Goal: Information Seeking & Learning: Learn about a topic

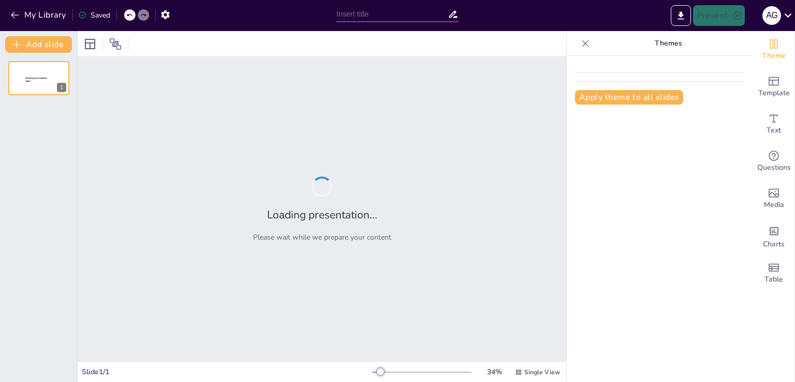
type input "Retos y Oportunidades: La Evolución del Comercio Electrónico en la Región"
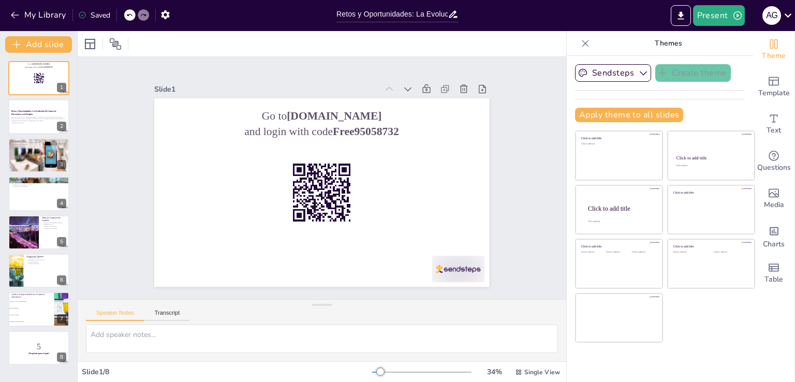
checkbox input "true"
click at [473, 114] on icon at bounding box center [479, 120] width 12 height 12
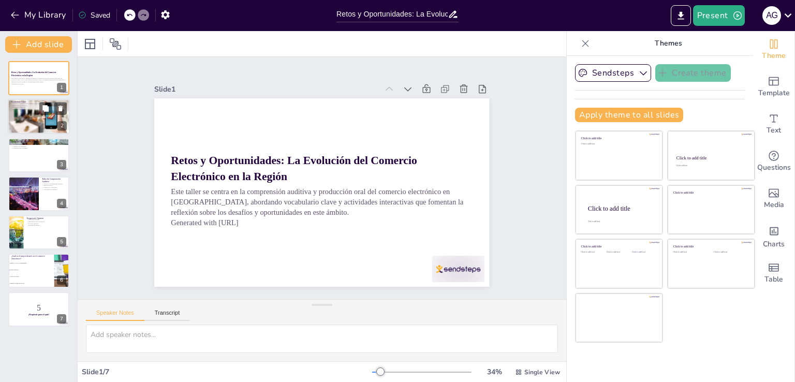
checkbox input "true"
click at [18, 112] on div at bounding box center [39, 116] width 62 height 35
type textarea "Lo ipsumdolors am consectetur adip elitseddoe te incididu utl etdolore magnaali…"
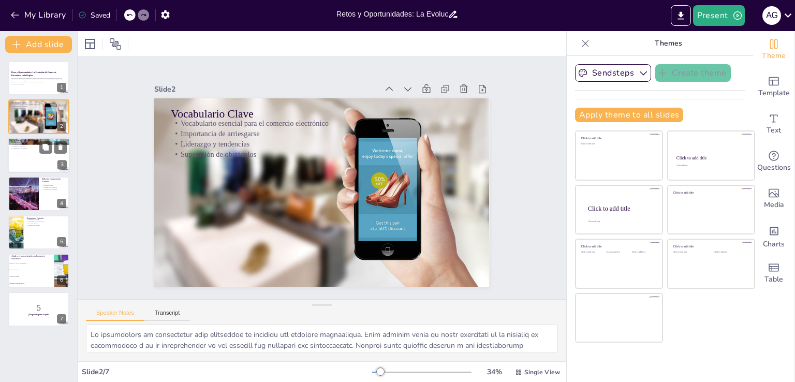
checkbox input "true"
click at [17, 158] on div at bounding box center [39, 155] width 62 height 35
type textarea "Practicar el vocabulario en contextos específicos ayuda a los participantes a c…"
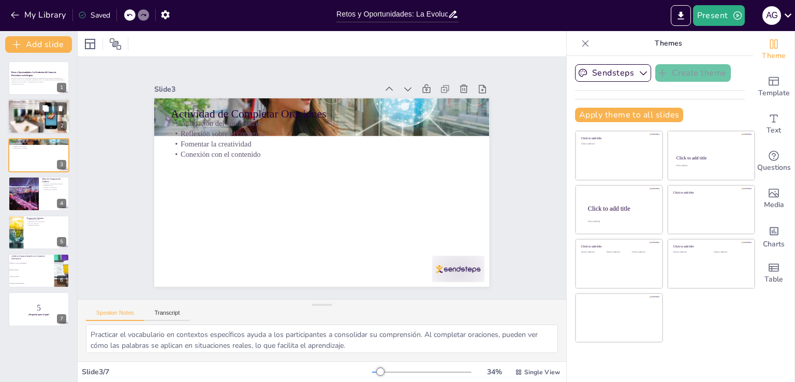
checkbox input "true"
click at [29, 123] on div at bounding box center [39, 116] width 62 height 35
type textarea "Lo ipsumdolors am consectetur adip elitseddoe te incididu utl etdolore magnaali…"
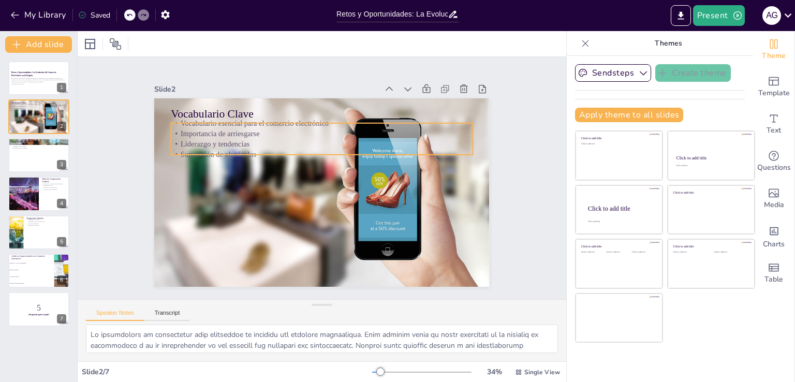
click at [199, 125] on p "Importancia de arriesgarse" at bounding box center [331, 134] width 297 height 73
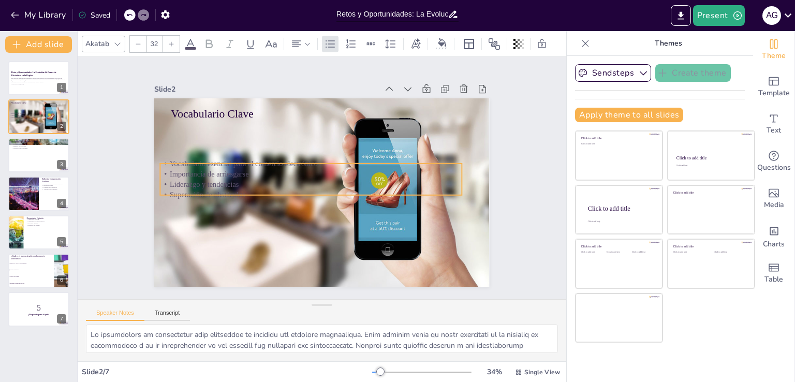
drag, startPoint x: 265, startPoint y: 131, endPoint x: 254, endPoint y: 171, distance: 41.8
click at [254, 171] on p "Importancia de arriesgarse" at bounding box center [331, 171] width 160 height 266
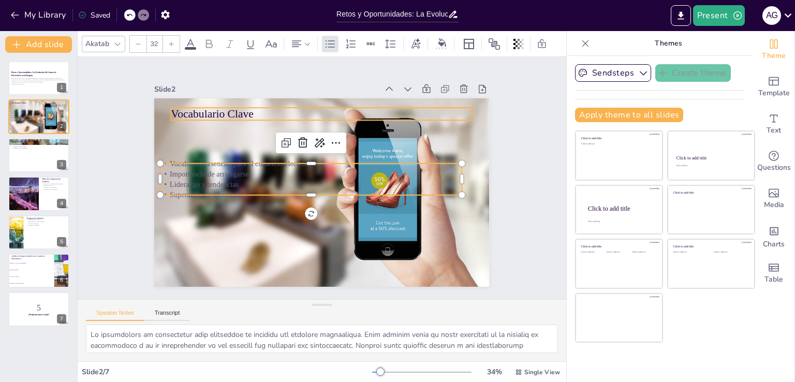
checkbox input "true"
type input "--"
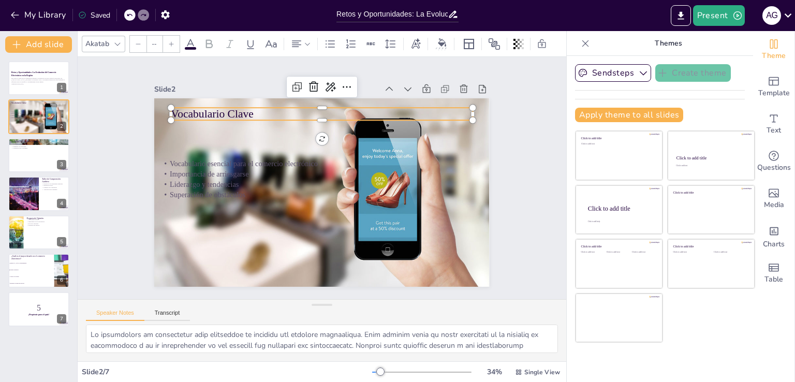
checkbox input "true"
type input "48"
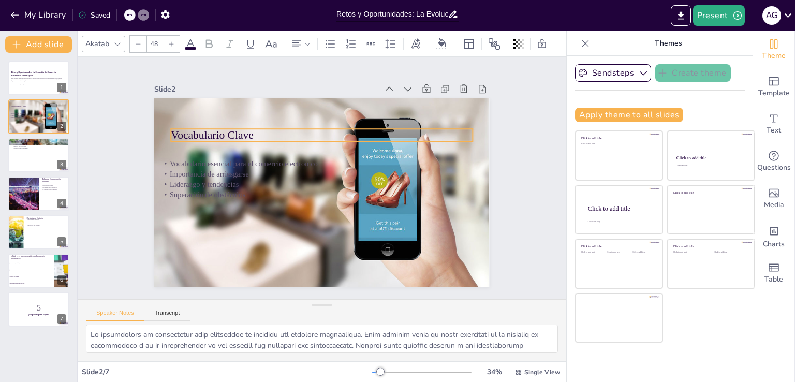
drag, startPoint x: 212, startPoint y: 107, endPoint x: 213, endPoint y: 128, distance: 21.2
click at [213, 128] on p "Vocabulario Clave" at bounding box center [340, 138] width 282 height 137
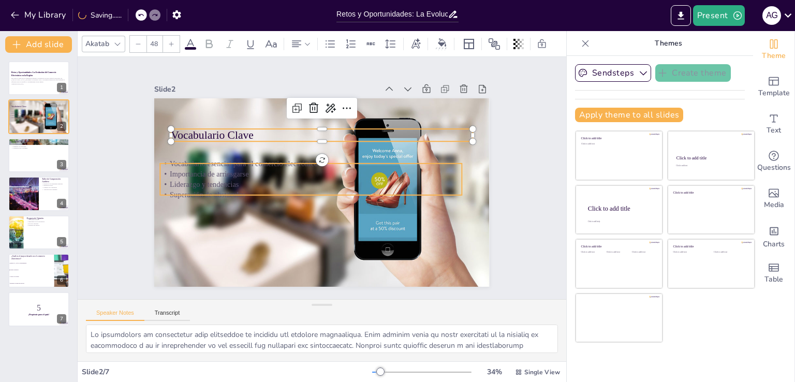
checkbox input "true"
type input "--"
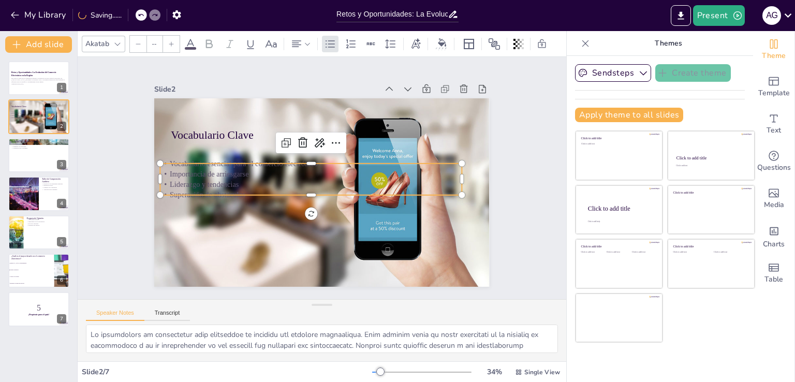
checkbox input "true"
type input "32"
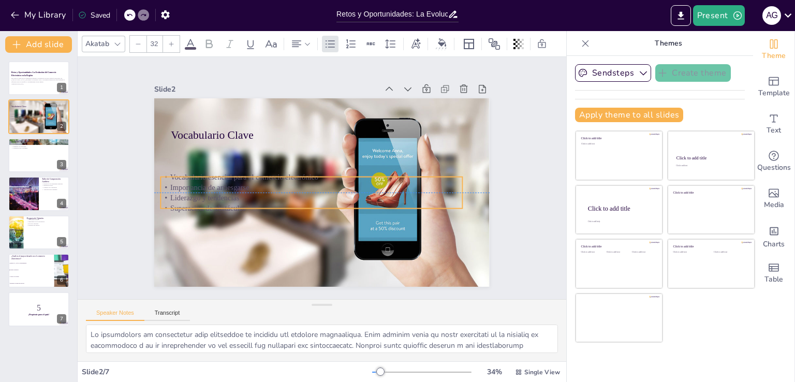
drag, startPoint x: 209, startPoint y: 174, endPoint x: 210, endPoint y: 187, distance: 13.5
click at [265, 187] on p "Importancia de arriesgarse" at bounding box center [316, 165] width 103 height 290
checkbox input "true"
click at [36, 228] on div at bounding box center [39, 232] width 62 height 35
type textarea "La diversidad de ideas es crucial en el comercio electrónico. Al considerar dif…"
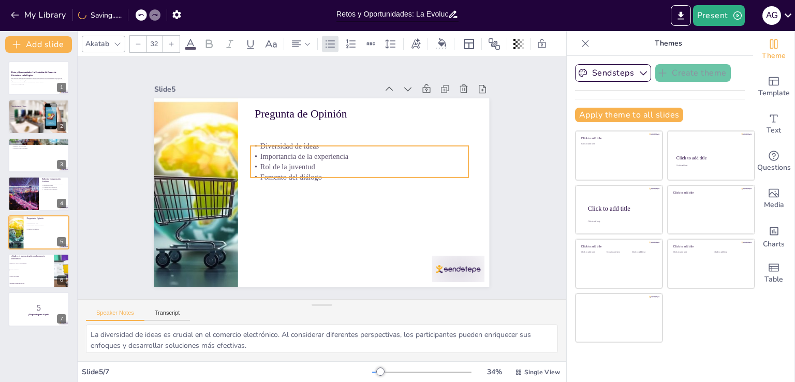
drag, startPoint x: 275, startPoint y: 145, endPoint x: 271, endPoint y: 168, distance: 23.1
click at [318, 168] on p "Fomento del diálogo" at bounding box center [323, 216] width 10 height 218
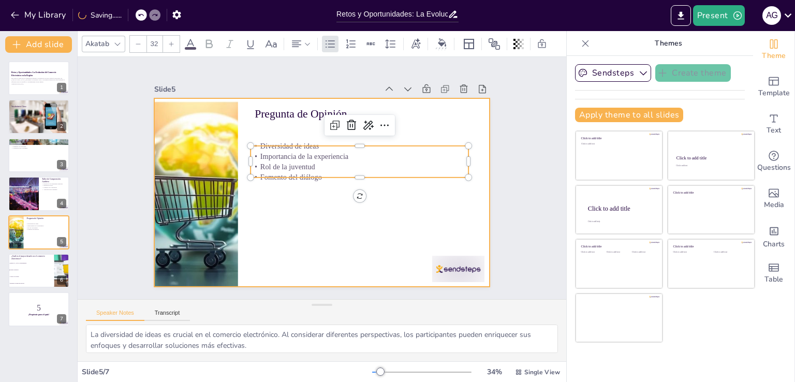
checkbox input "true"
click at [272, 224] on div at bounding box center [308, 175] width 254 height 367
checkbox input "true"
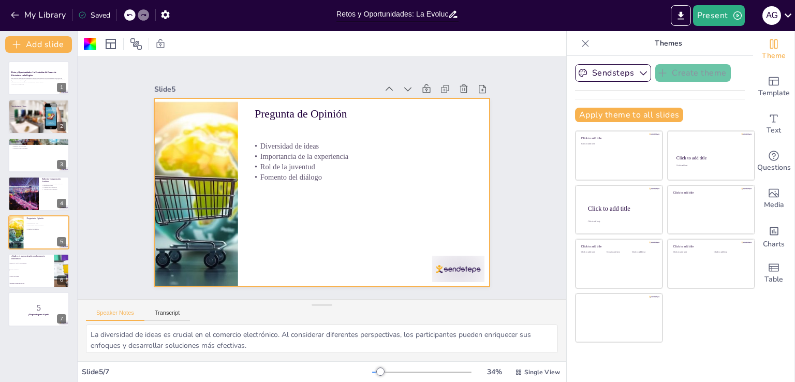
checkbox input "true"
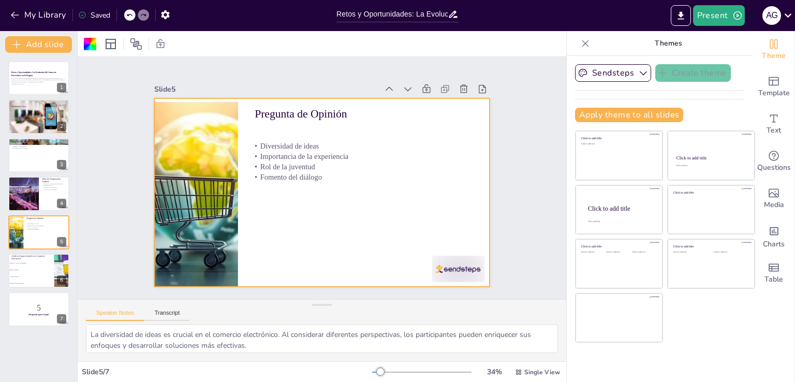
checkbox input "true"
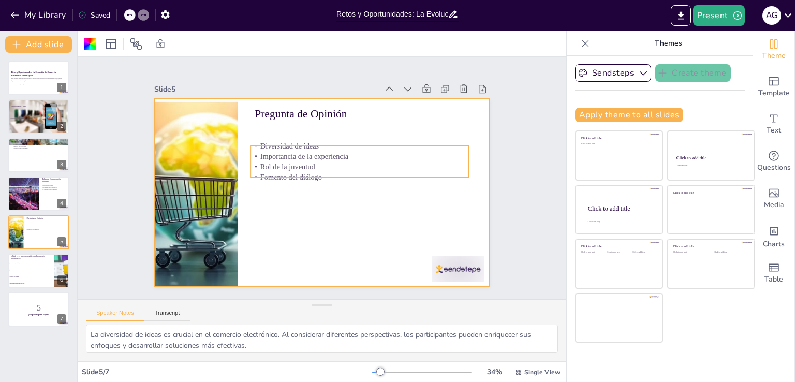
checkbox input "true"
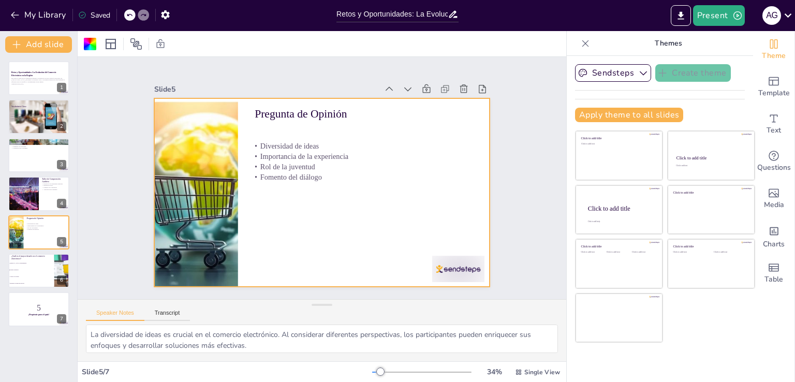
checkbox input "true"
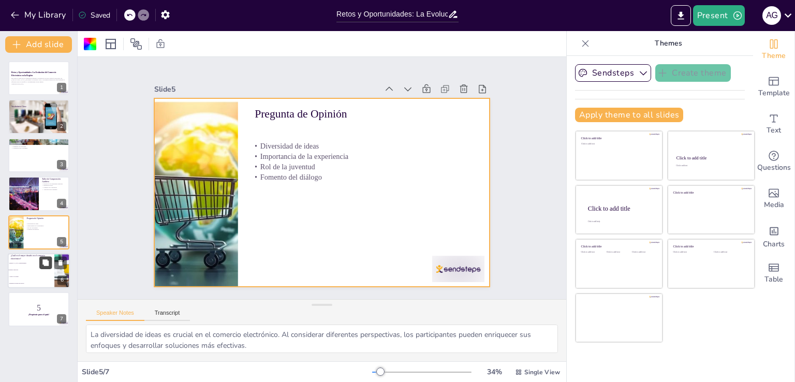
checkbox input "true"
click at [39, 269] on span "Superar obstáculos." at bounding box center [31, 270] width 45 height 2
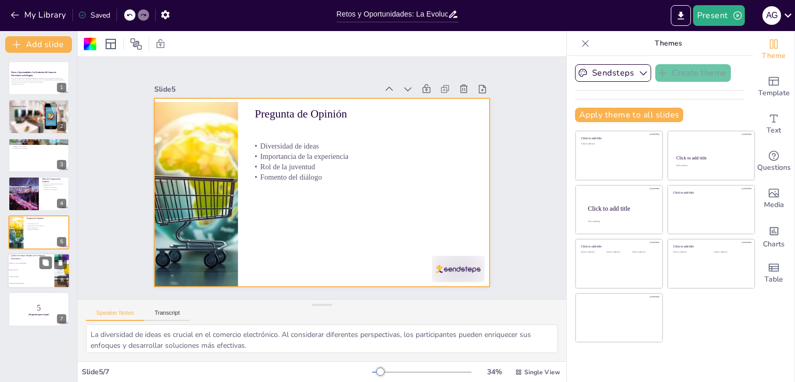
type textarea "La respuesta correcta es "Superar obstáculos". Este desafío es fundamental en e…"
checkbox input "true"
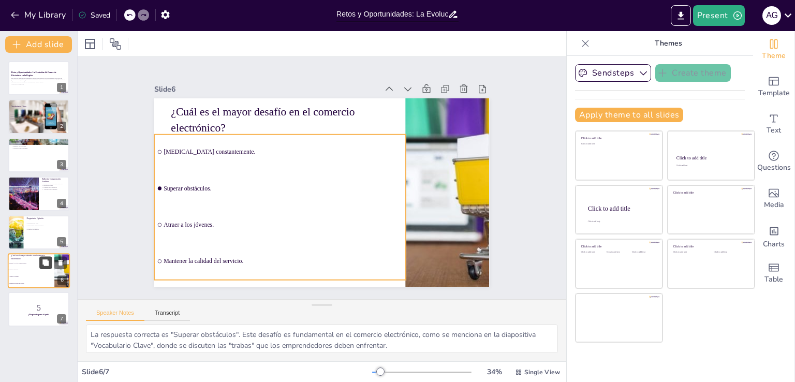
checkbox input "true"
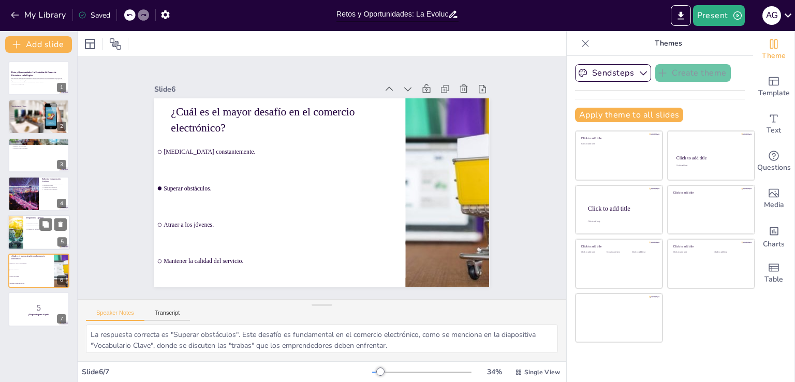
checkbox input "true"
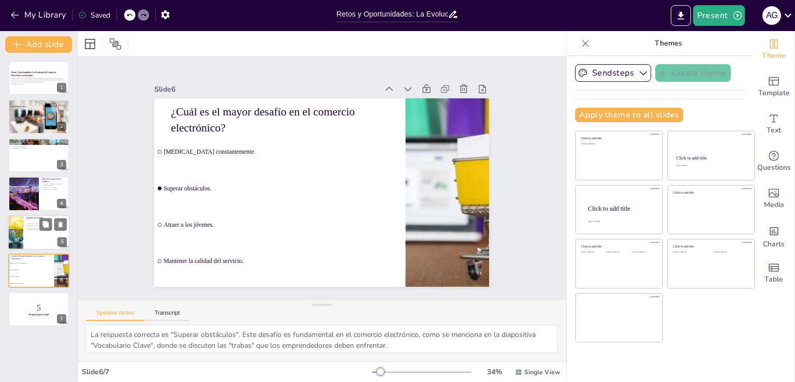
checkbox input "true"
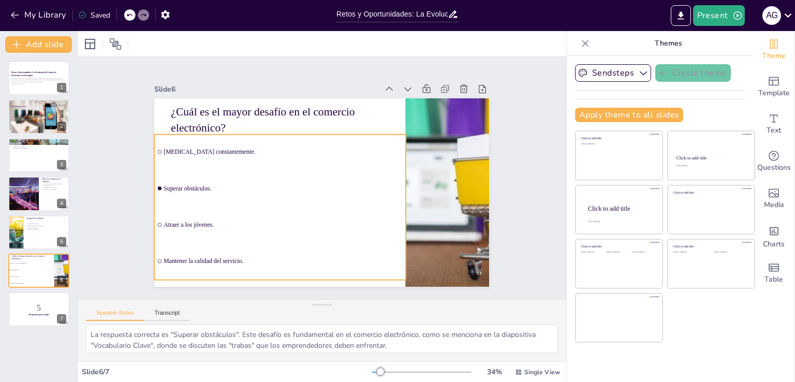
checkbox input "true"
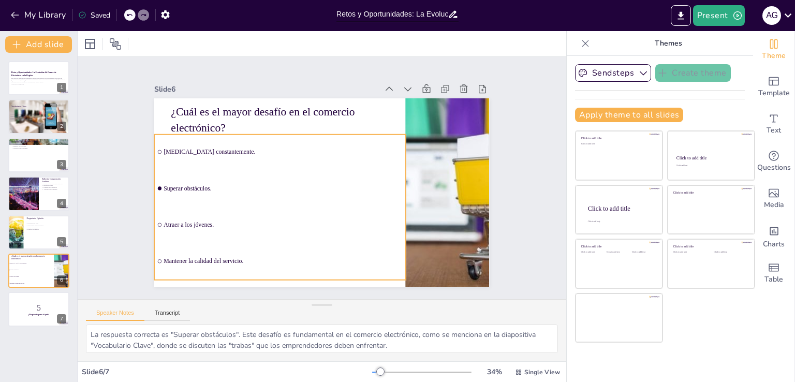
checkbox input "true"
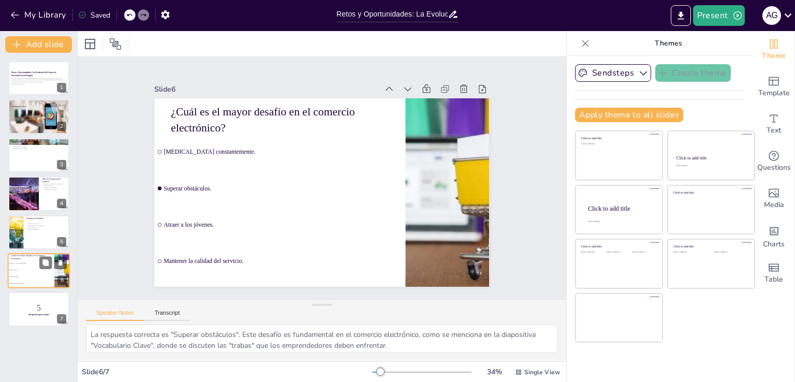
checkbox input "true"
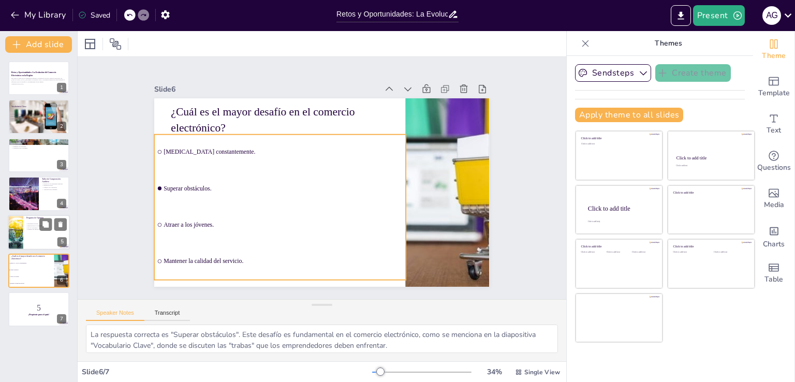
checkbox input "true"
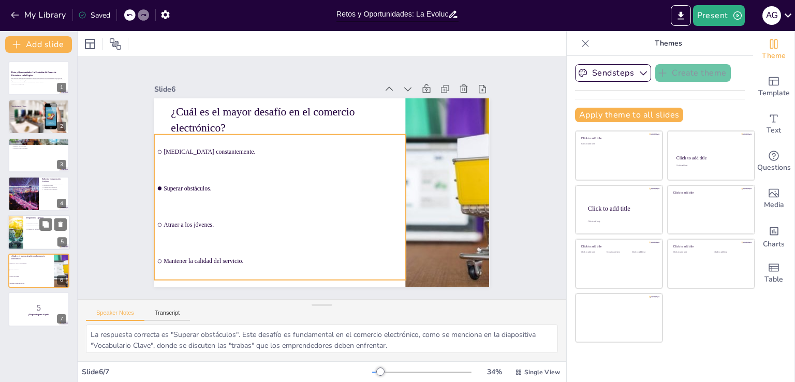
checkbox input "true"
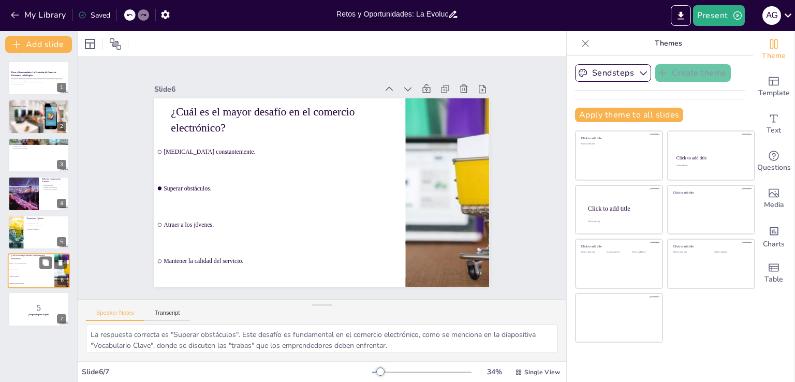
checkbox input "true"
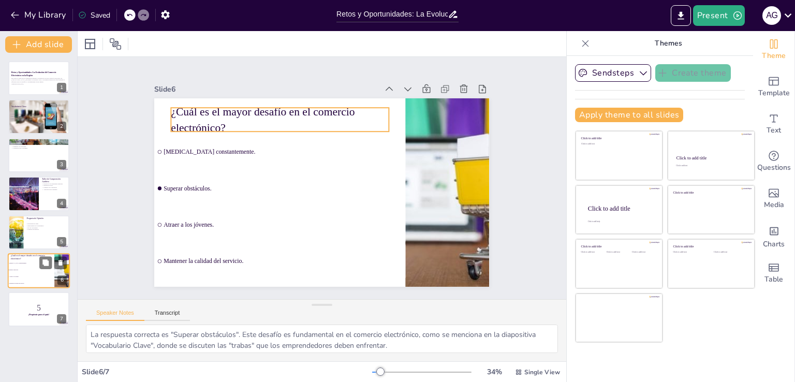
checkbox input "true"
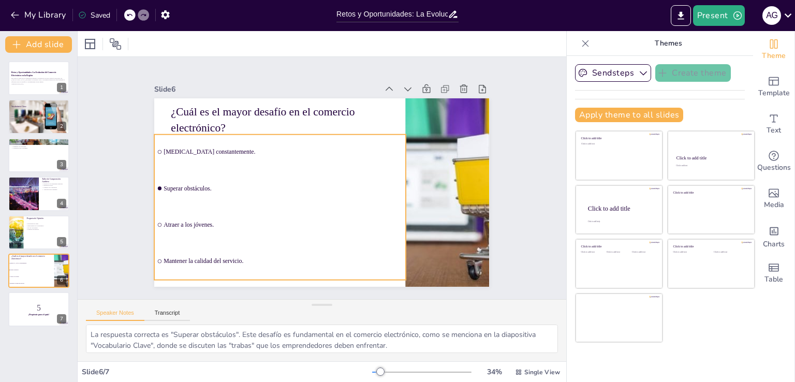
checkbox input "true"
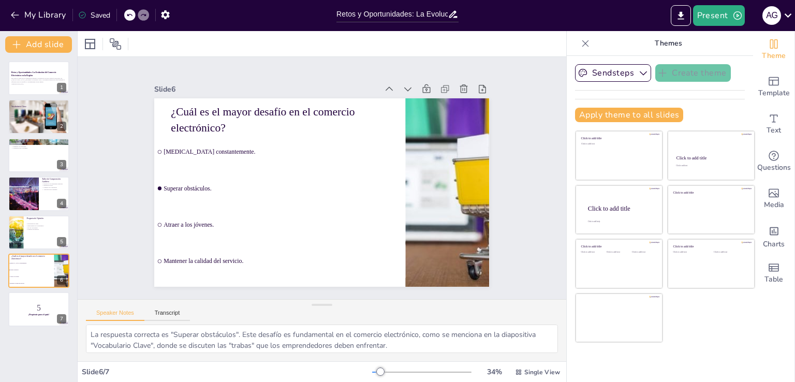
checkbox input "true"
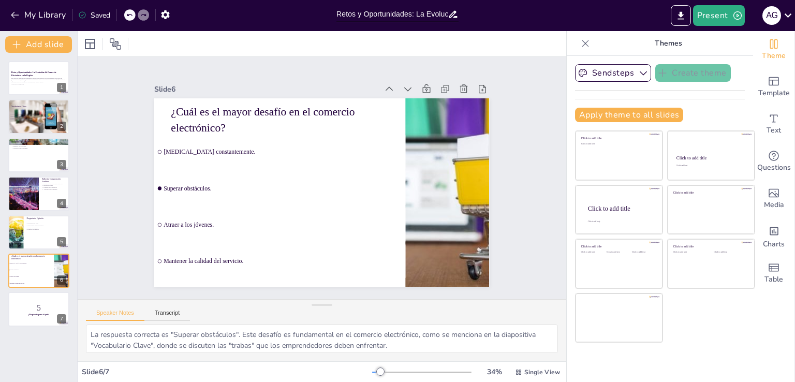
checkbox input "true"
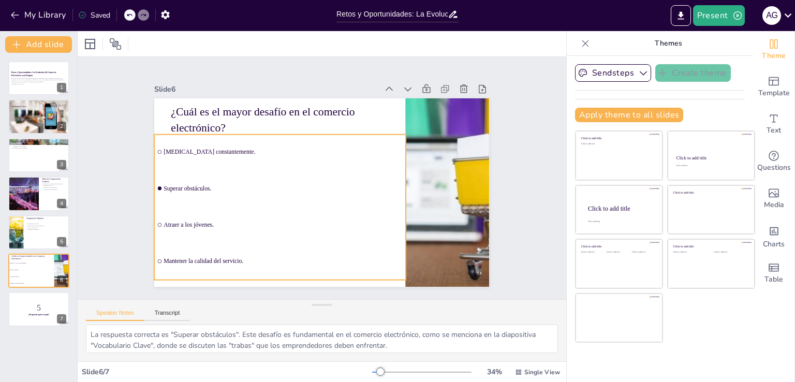
checkbox input "true"
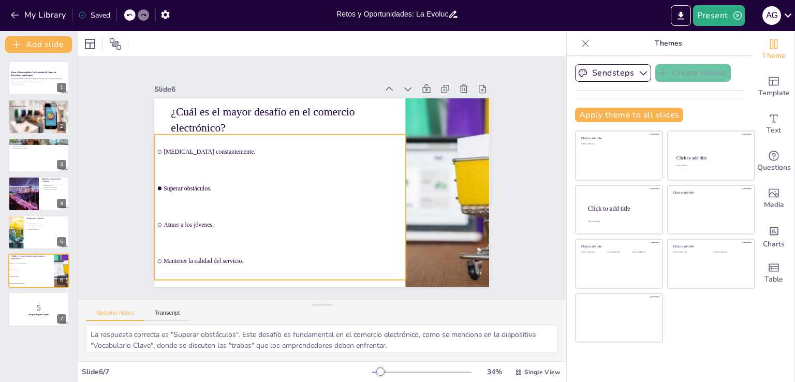
checkbox input "true"
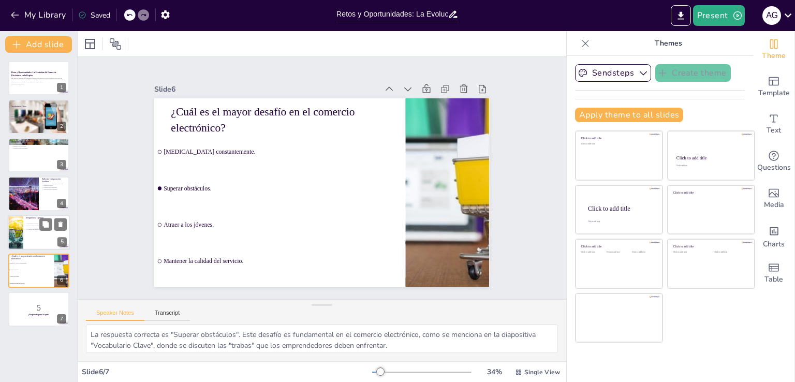
checkbox input "true"
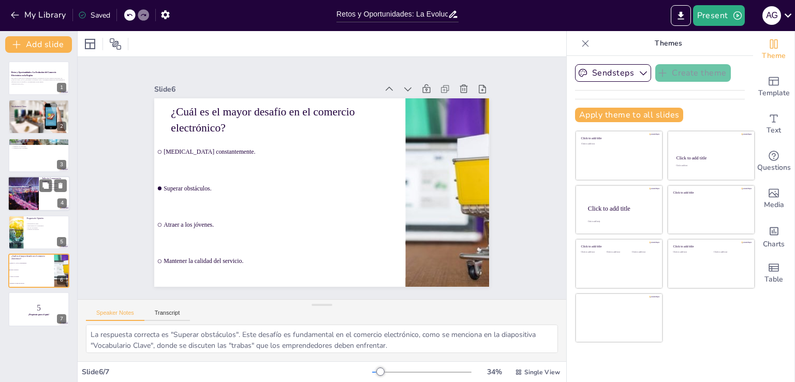
checkbox input "true"
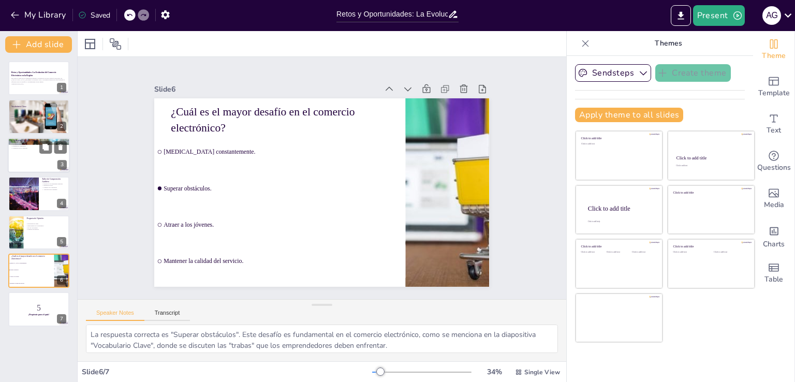
checkbox input "true"
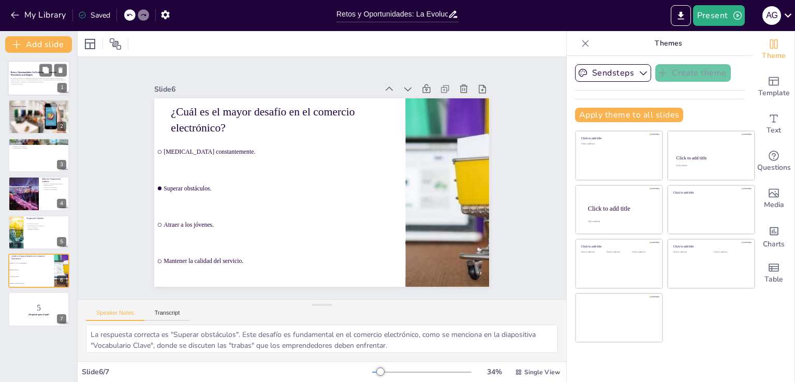
checkbox input "true"
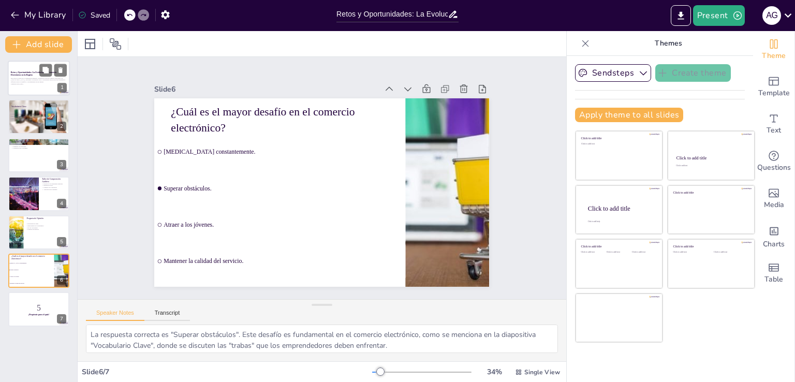
checkbox input "true"
click at [34, 81] on p "Este taller se centra en la comprensión auditiva y producción oral del comercio…" at bounding box center [39, 80] width 56 height 6
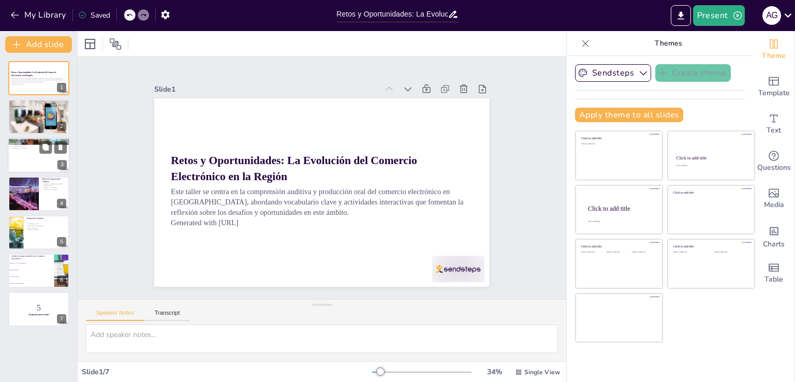
checkbox input "true"
click at [29, 152] on div at bounding box center [39, 155] width 62 height 35
type textarea "Practicar el vocabulario en contextos específicos ayuda a los participantes a c…"
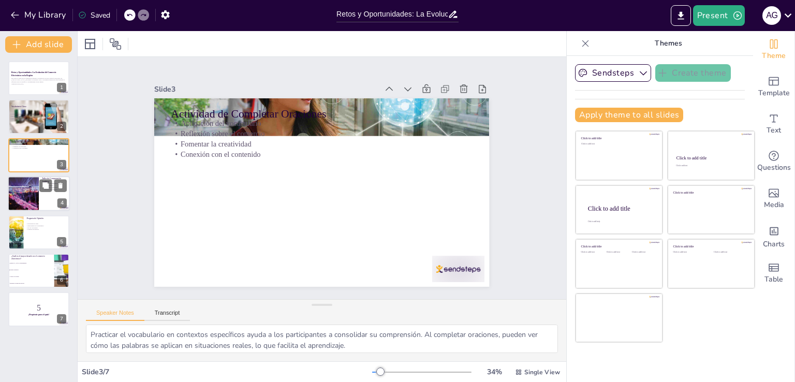
checkbox input "true"
click at [33, 199] on div at bounding box center [23, 193] width 53 height 35
type textarea "La habilidad de escuchar es vital en el comercio electrónico. Al evaluar afirma…"
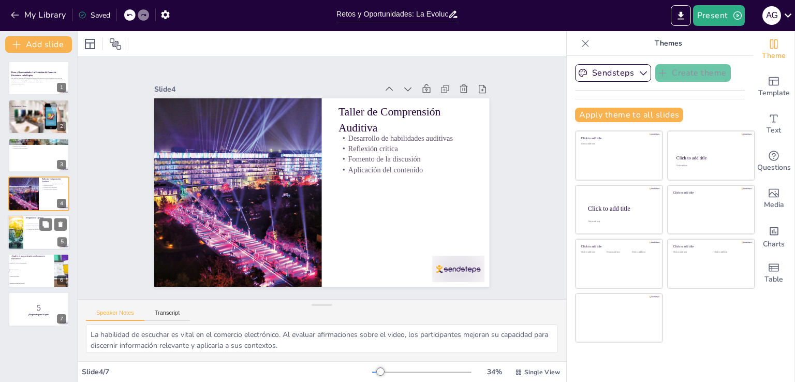
checkbox input "true"
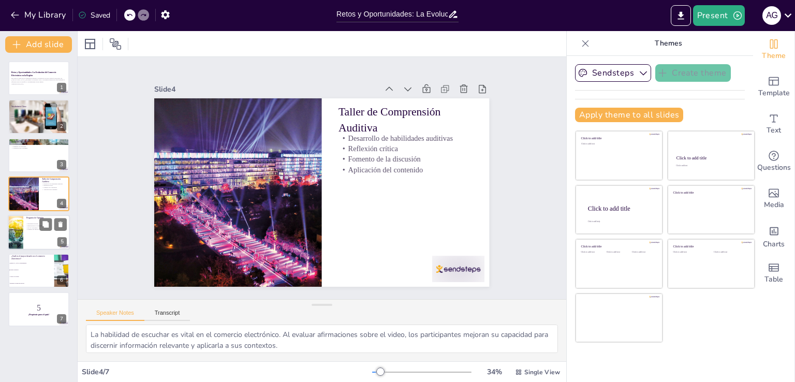
checkbox input "true"
click at [27, 224] on p "Diversidad de ideas" at bounding box center [45, 224] width 40 height 2
type textarea "La diversidad de ideas es crucial en el comercio electrónico. Al considerar dif…"
checkbox input "true"
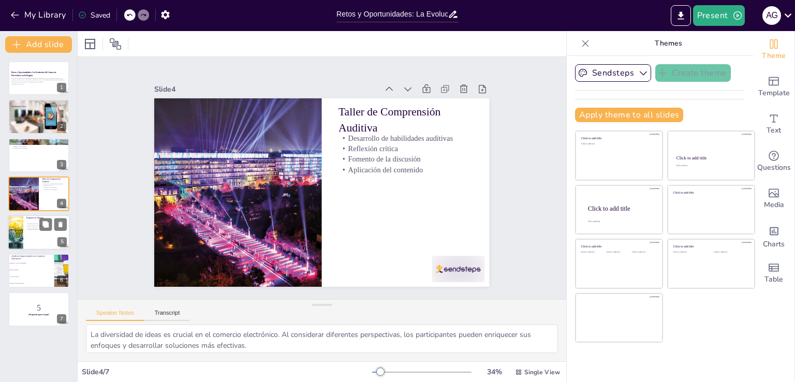
checkbox input "true"
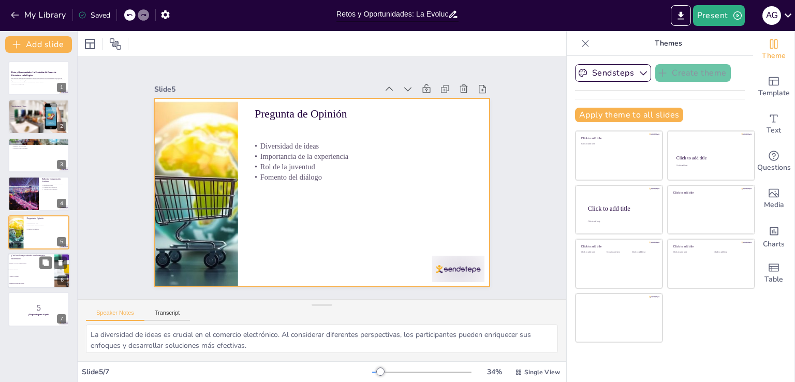
checkbox input "true"
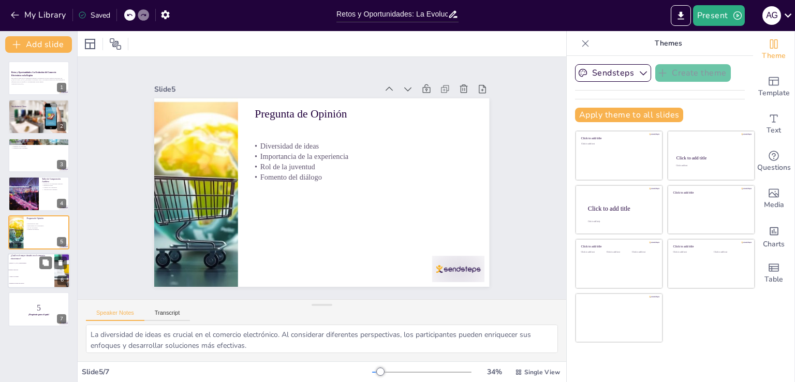
checkbox input "true"
click at [39, 270] on span "Superar obstáculos." at bounding box center [31, 270] width 45 height 2
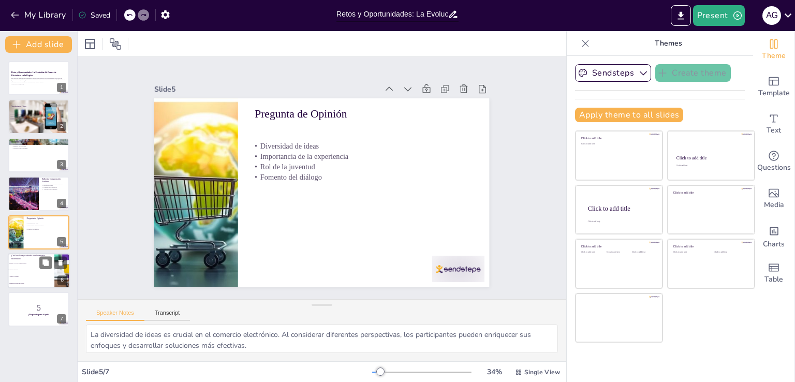
type textarea "La respuesta correcta es "Superar obstáculos". Este desafío es fundamental en e…"
checkbox input "true"
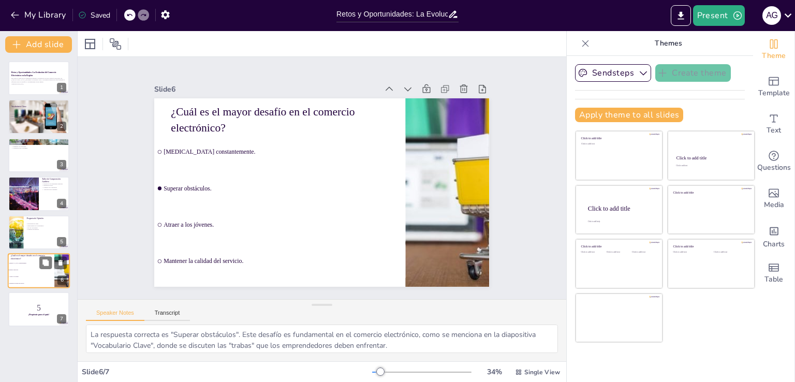
checkbox input "true"
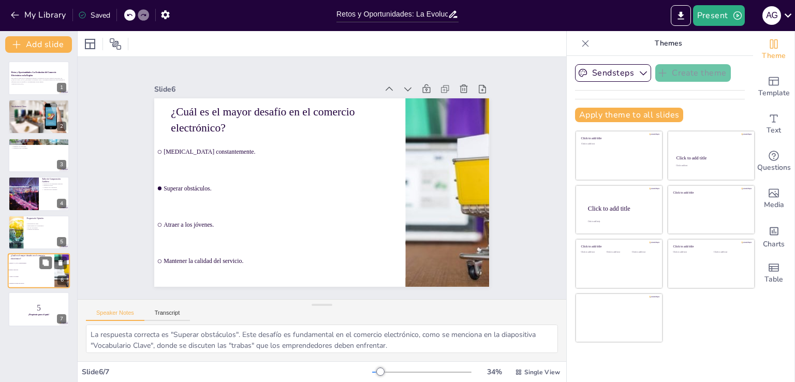
checkbox input "true"
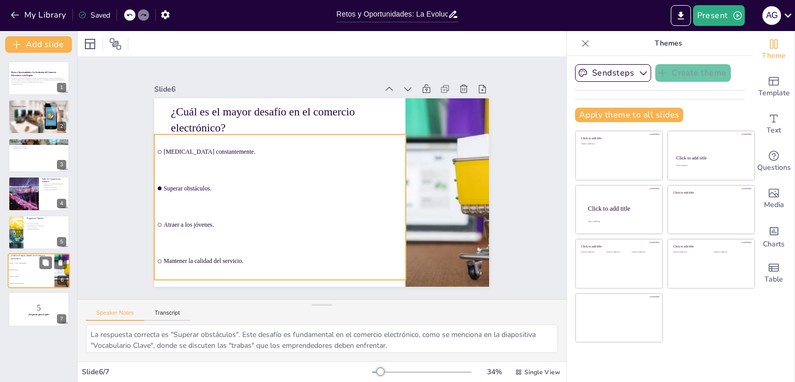
checkbox input "true"
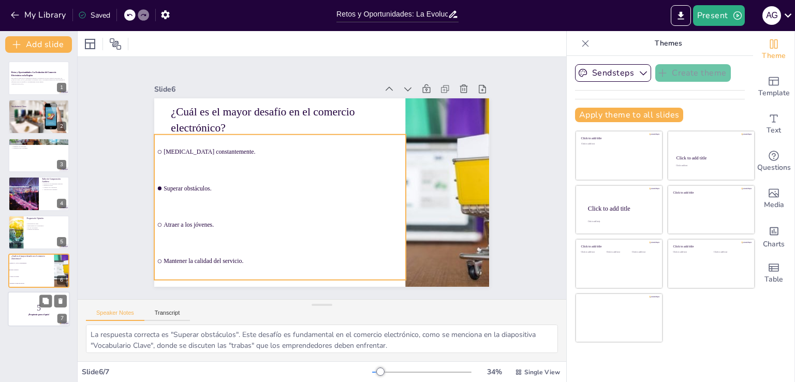
checkbox input "true"
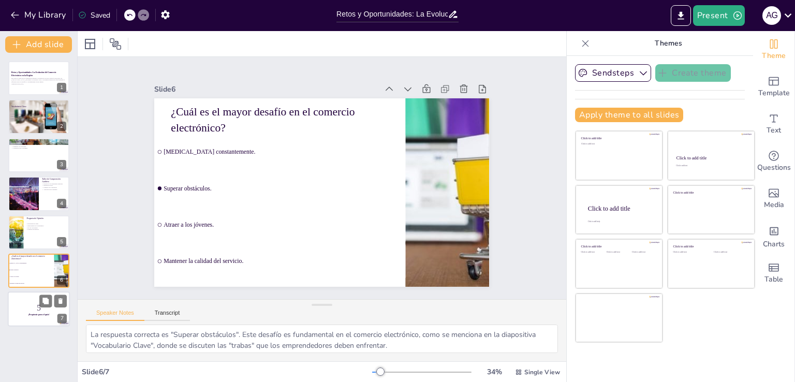
checkbox input "true"
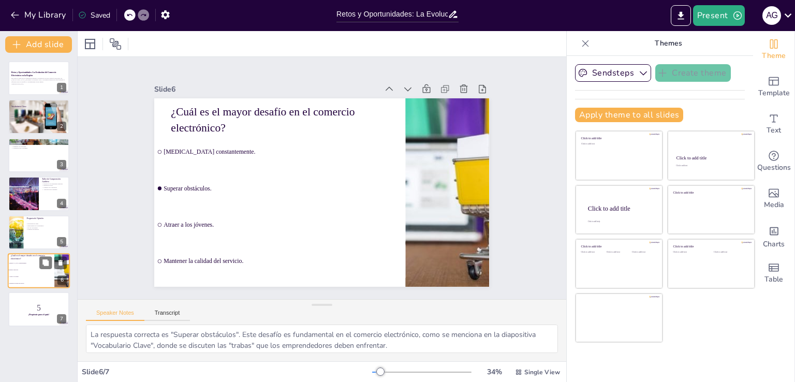
checkbox input "true"
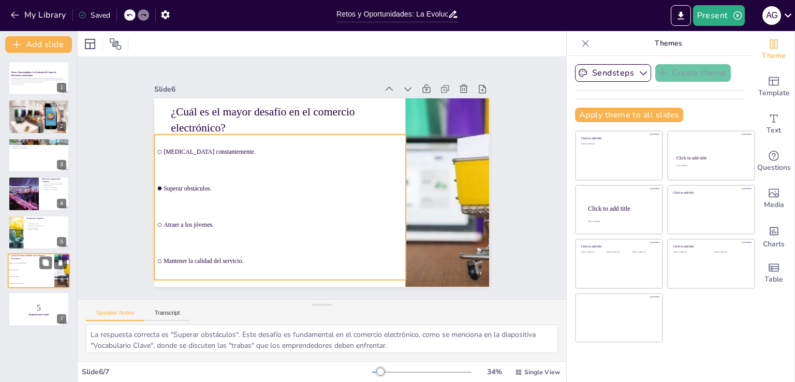
checkbox input "true"
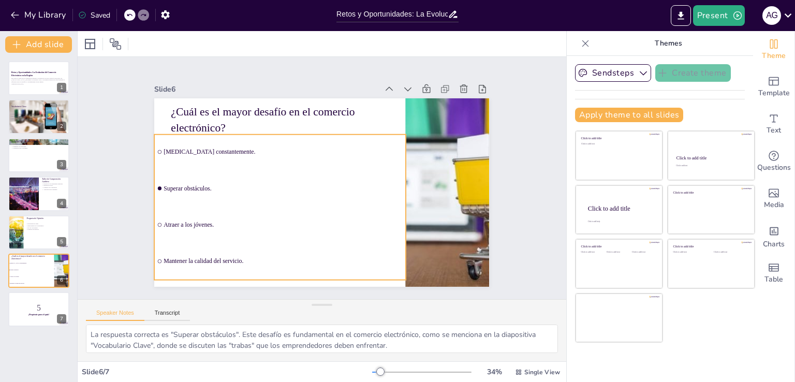
checkbox input "true"
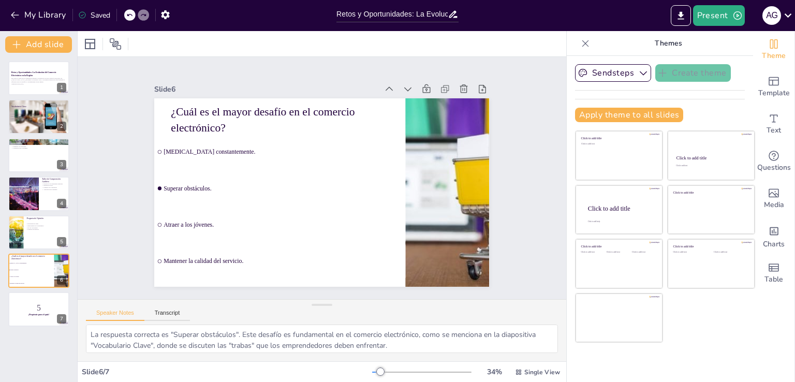
checkbox input "true"
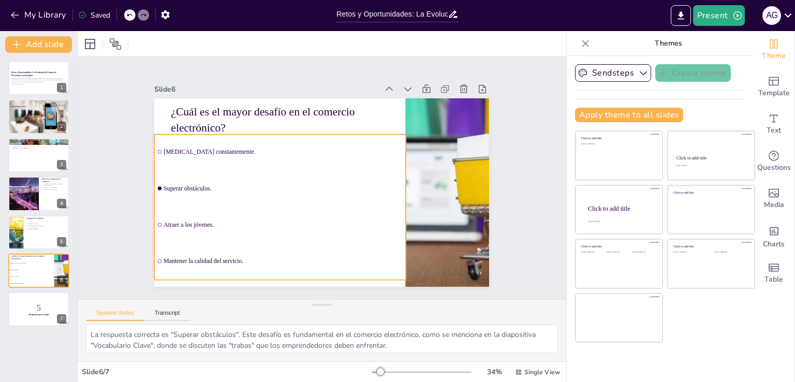
checkbox input "true"
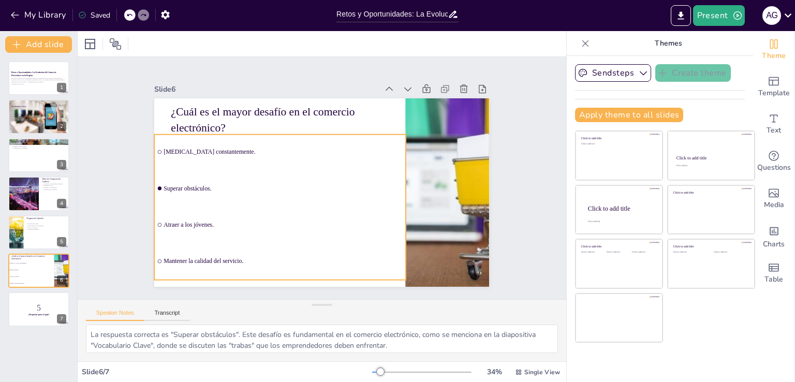
checkbox input "true"
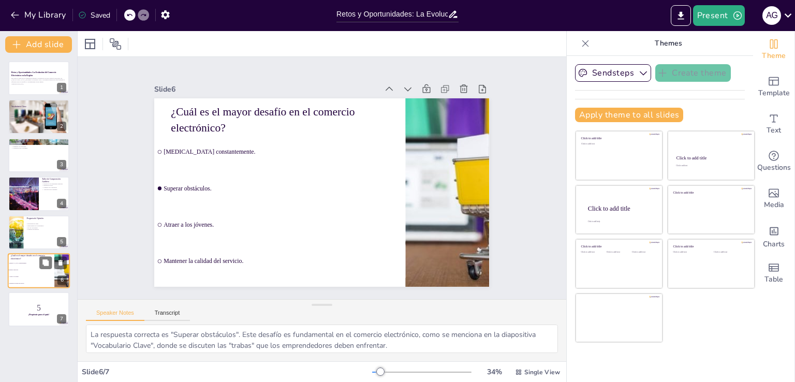
checkbox input "true"
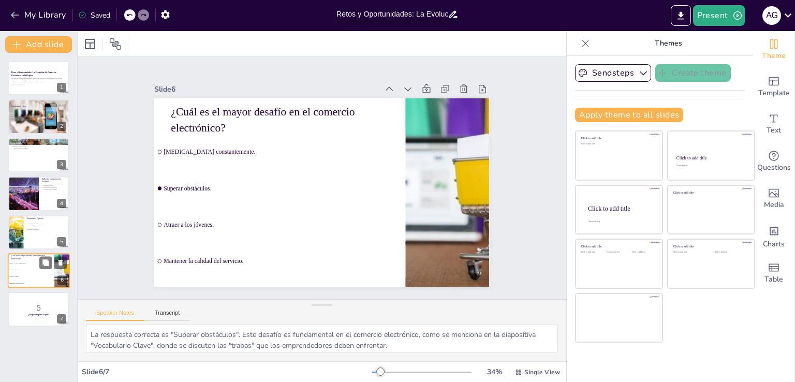
checkbox input "true"
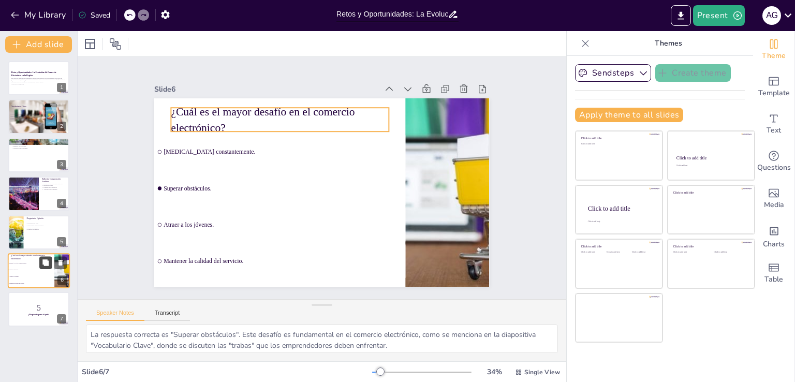
checkbox input "true"
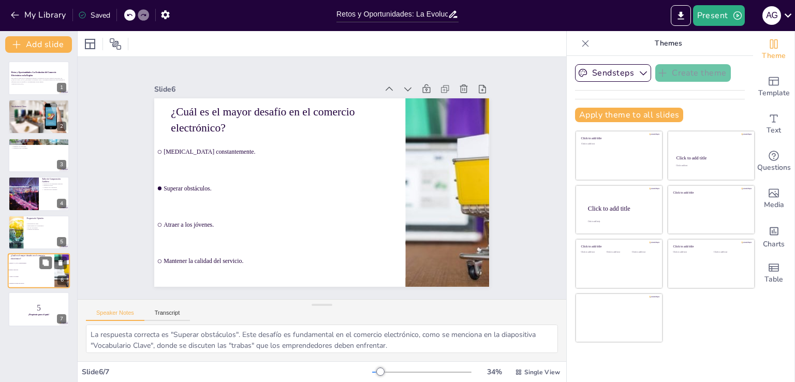
click at [38, 261] on div "¿Cuál es el mayor desafío en el comercio electrónico? [MEDICAL_DATA] constantem…" at bounding box center [39, 270] width 62 height 35
checkbox input "true"
click at [28, 242] on div at bounding box center [39, 232] width 62 height 35
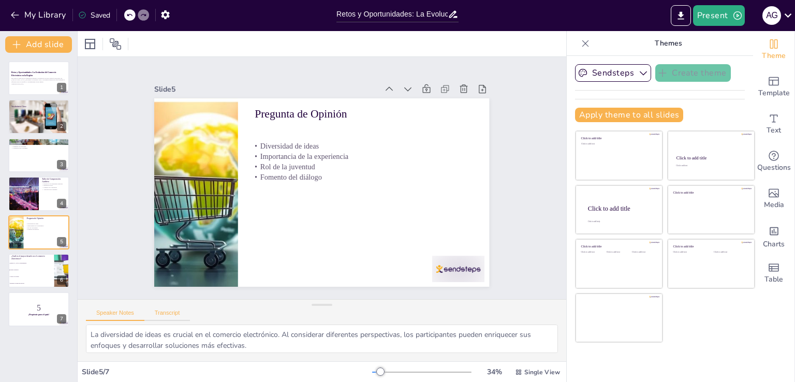
click at [164, 312] on button "Transcript" at bounding box center [167, 314] width 46 height 11
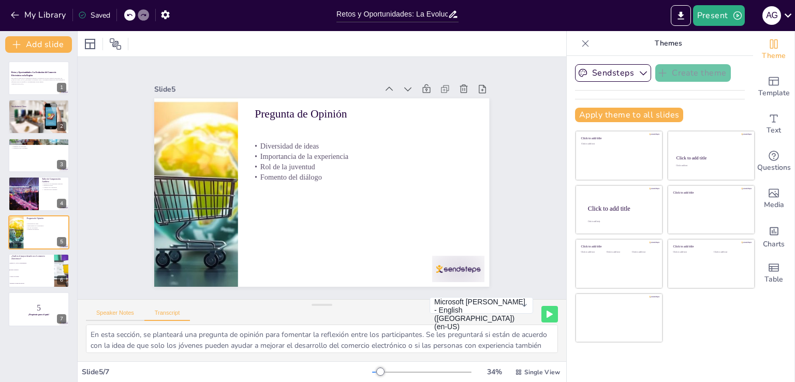
click at [124, 309] on button "Speaker Notes" at bounding box center [115, 314] width 58 height 11
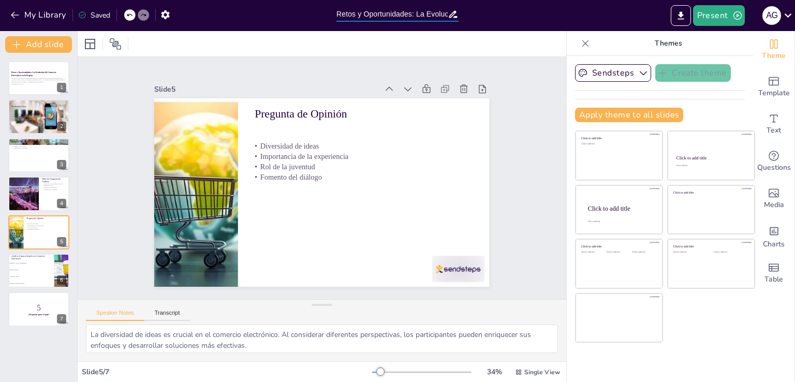
click at [402, 17] on input "Retos y Oportunidades: La Evolución del Comercio Electrónico en la Región" at bounding box center [391, 14] width 111 height 15
click at [34, 123] on div at bounding box center [39, 116] width 62 height 35
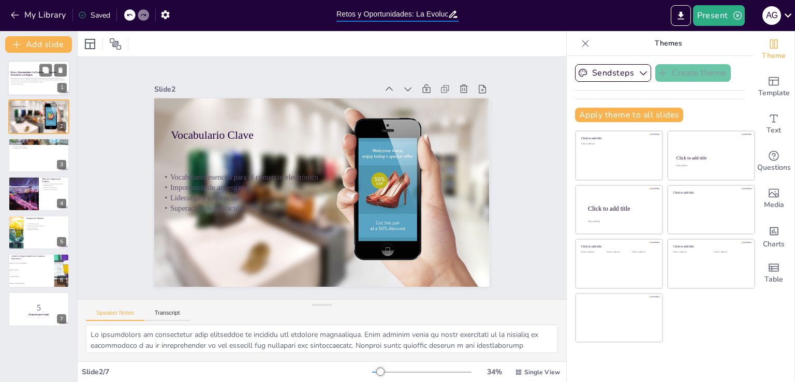
click at [34, 83] on p "Este taller se centra en la comprensión auditiva y producción oral del comercio…" at bounding box center [39, 80] width 56 height 6
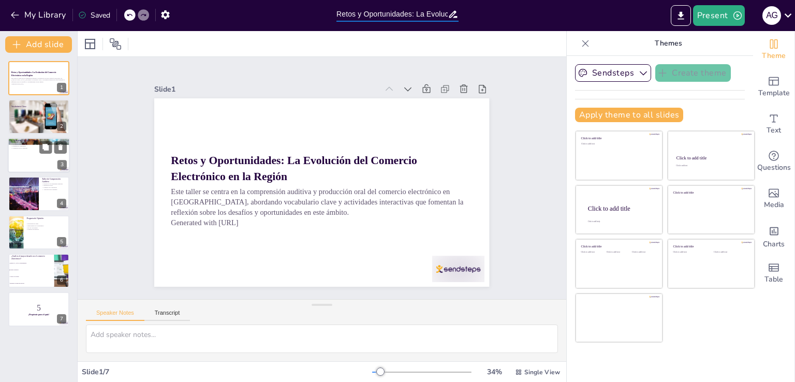
click at [28, 152] on div at bounding box center [39, 155] width 62 height 35
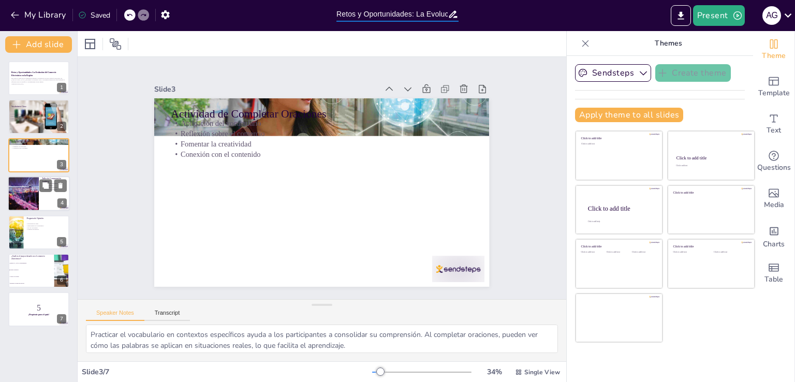
click at [22, 196] on div at bounding box center [23, 193] width 53 height 35
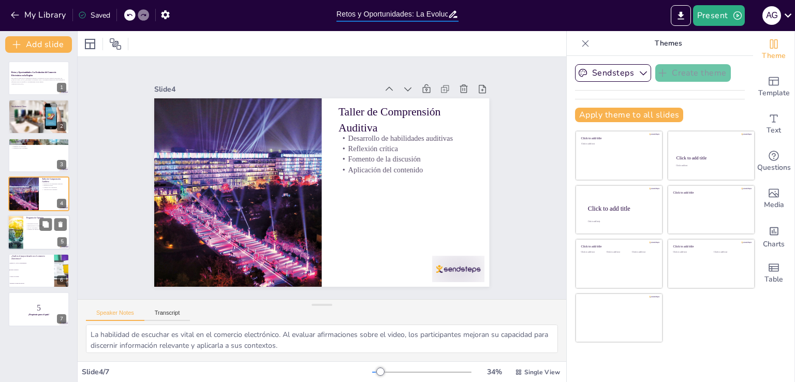
click at [29, 235] on div at bounding box center [39, 232] width 62 height 35
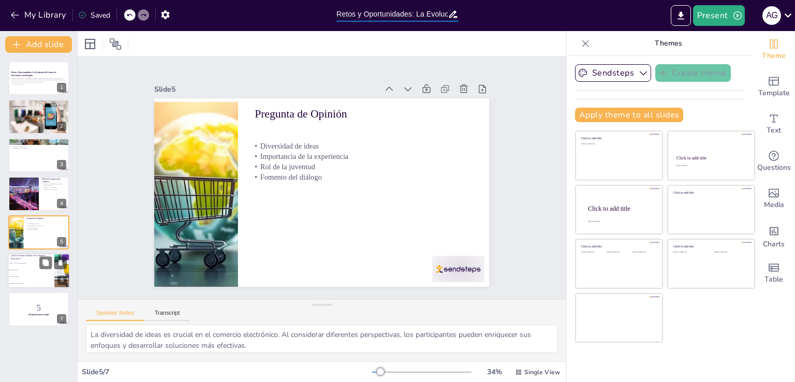
click at [29, 265] on li "[MEDICAL_DATA] constantemente." at bounding box center [31, 263] width 47 height 7
